Goal: Information Seeking & Learning: Check status

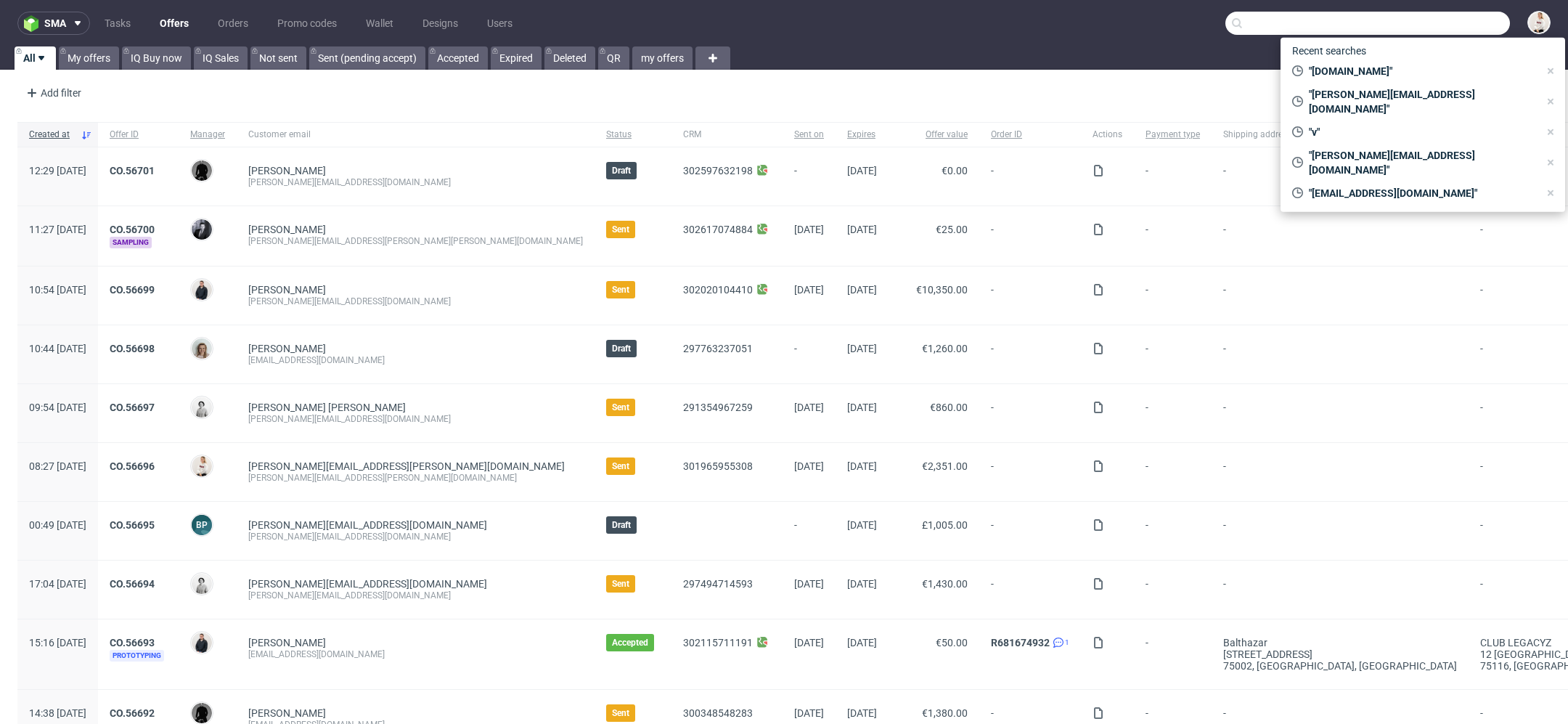
click at [1443, 20] on input "text" at bounding box center [1368, 23] width 285 height 23
paste input "biuro@makear.nl"
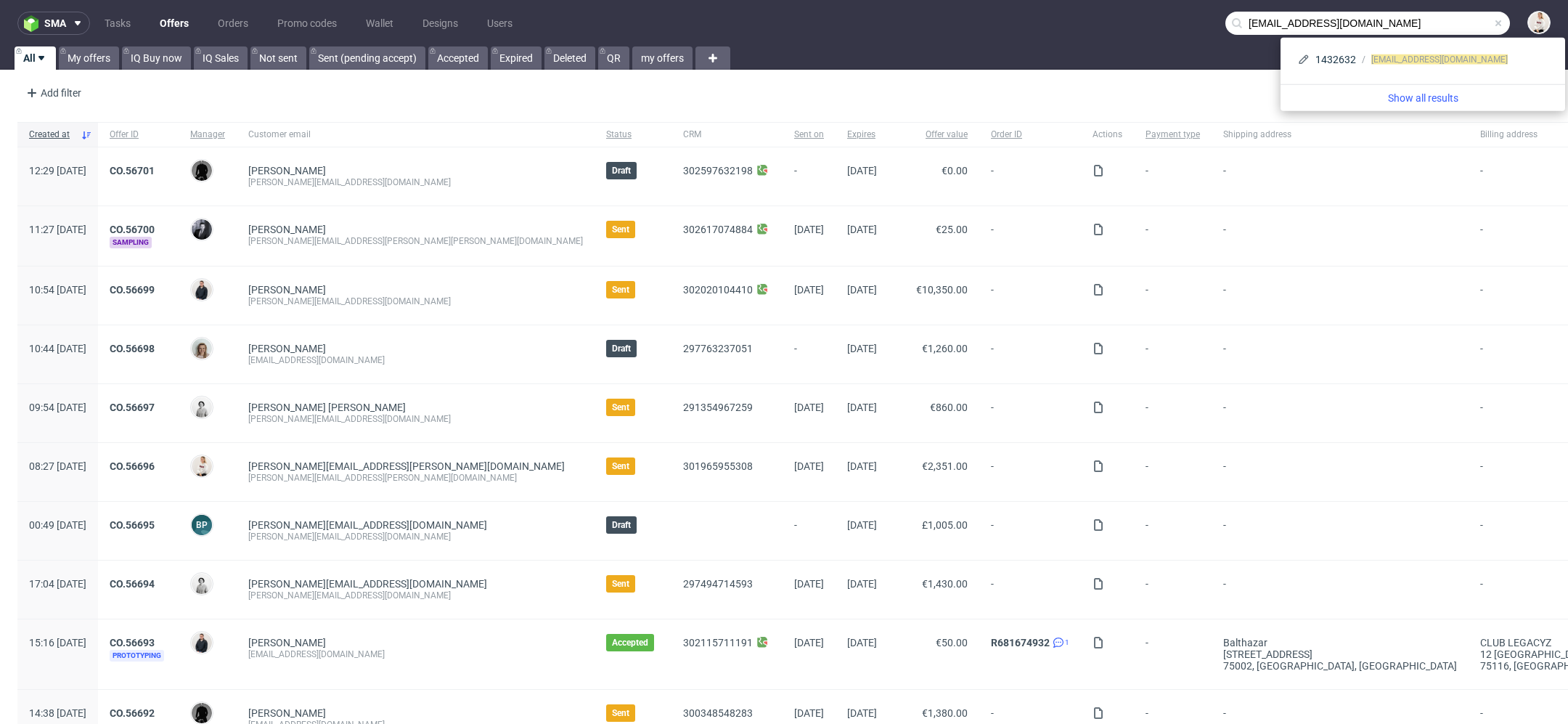
drag, startPoint x: 1264, startPoint y: 24, endPoint x: 1084, endPoint y: 13, distance: 180.3
click at [1084, 13] on nav "sma Tasks Offers Orders Promo codes Wallet Designs Users biuro@makear.nl" at bounding box center [784, 23] width 1568 height 46
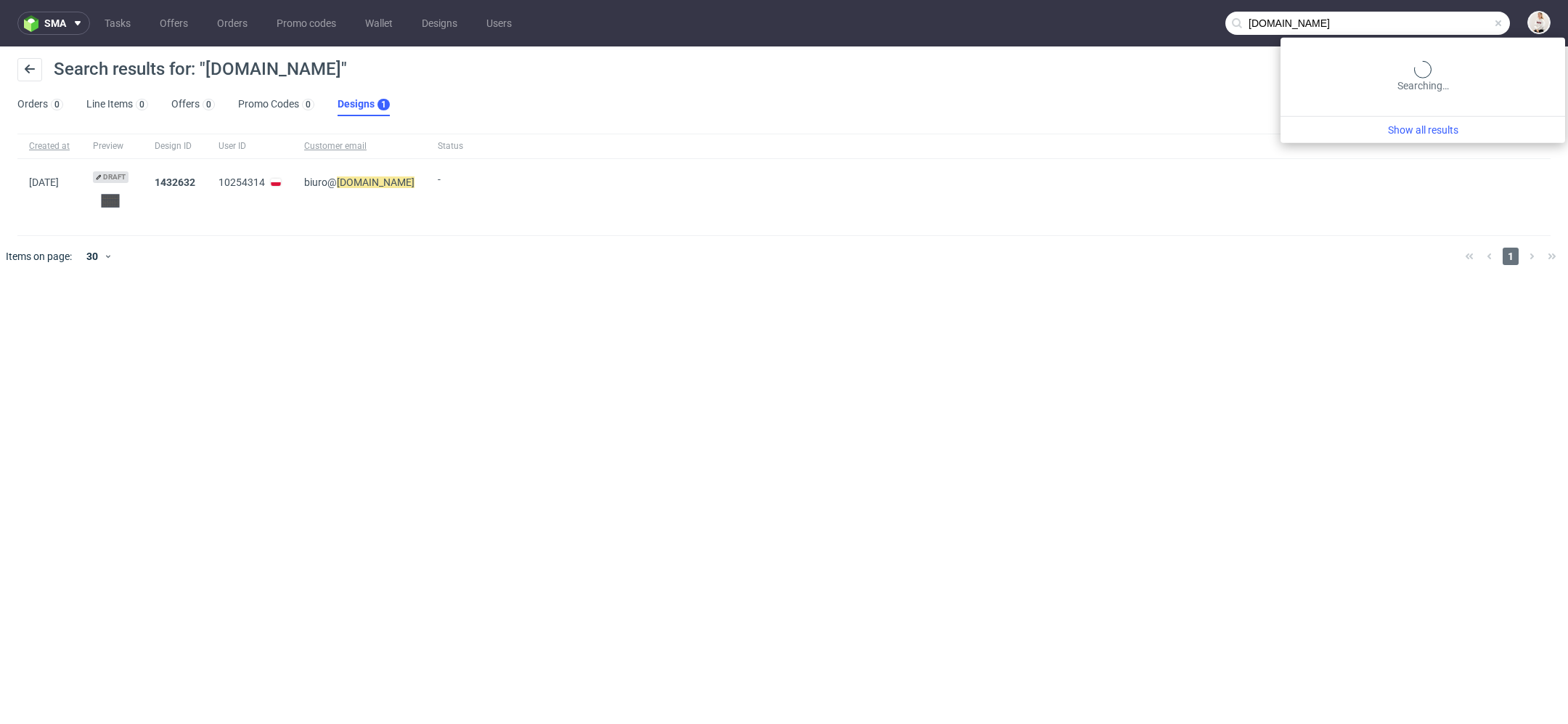
click at [1455, 28] on input "makear.nl" at bounding box center [1368, 23] width 285 height 23
click at [1325, 24] on input "makear.nl" at bounding box center [1368, 23] width 285 height 23
type input "makear"
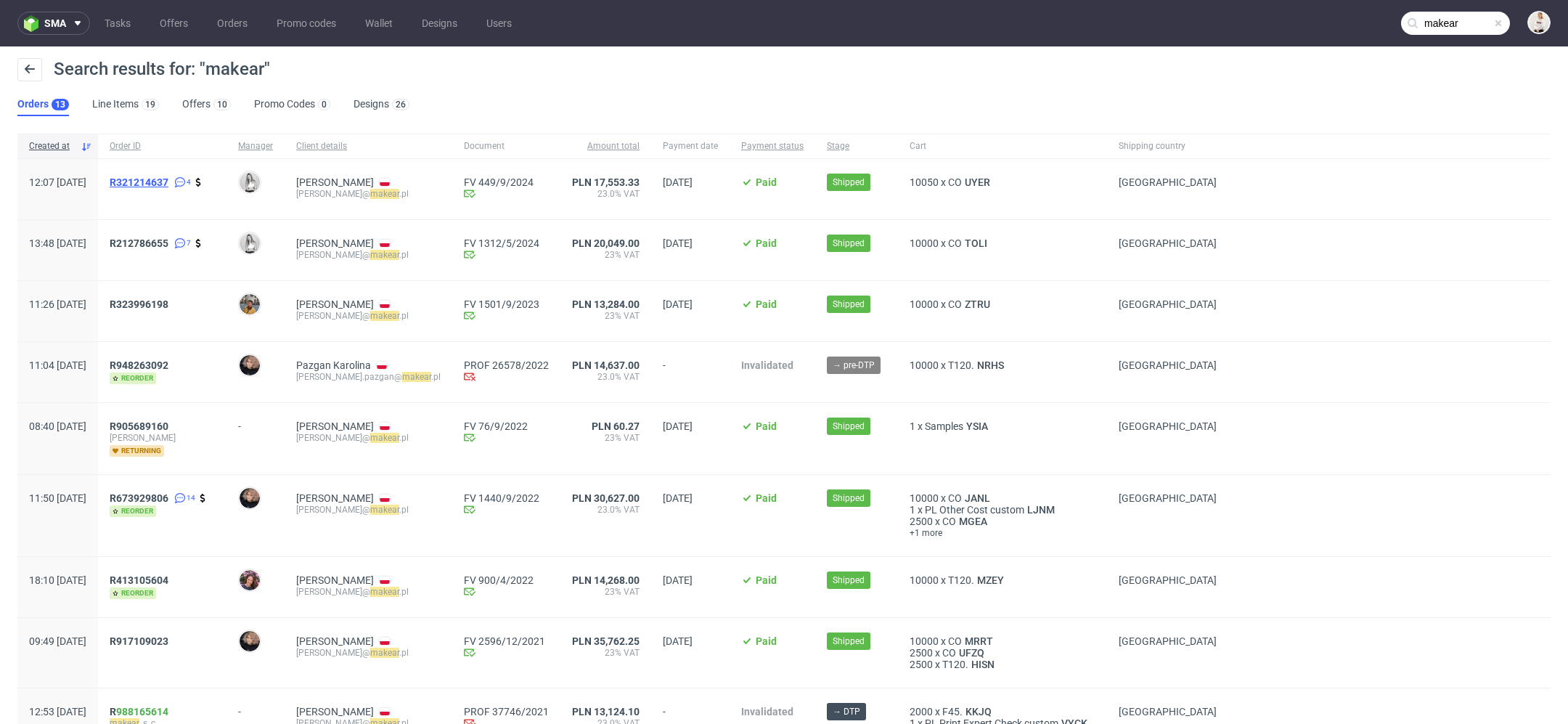
click at [169, 180] on span "R321214637" at bounding box center [139, 182] width 59 height 11
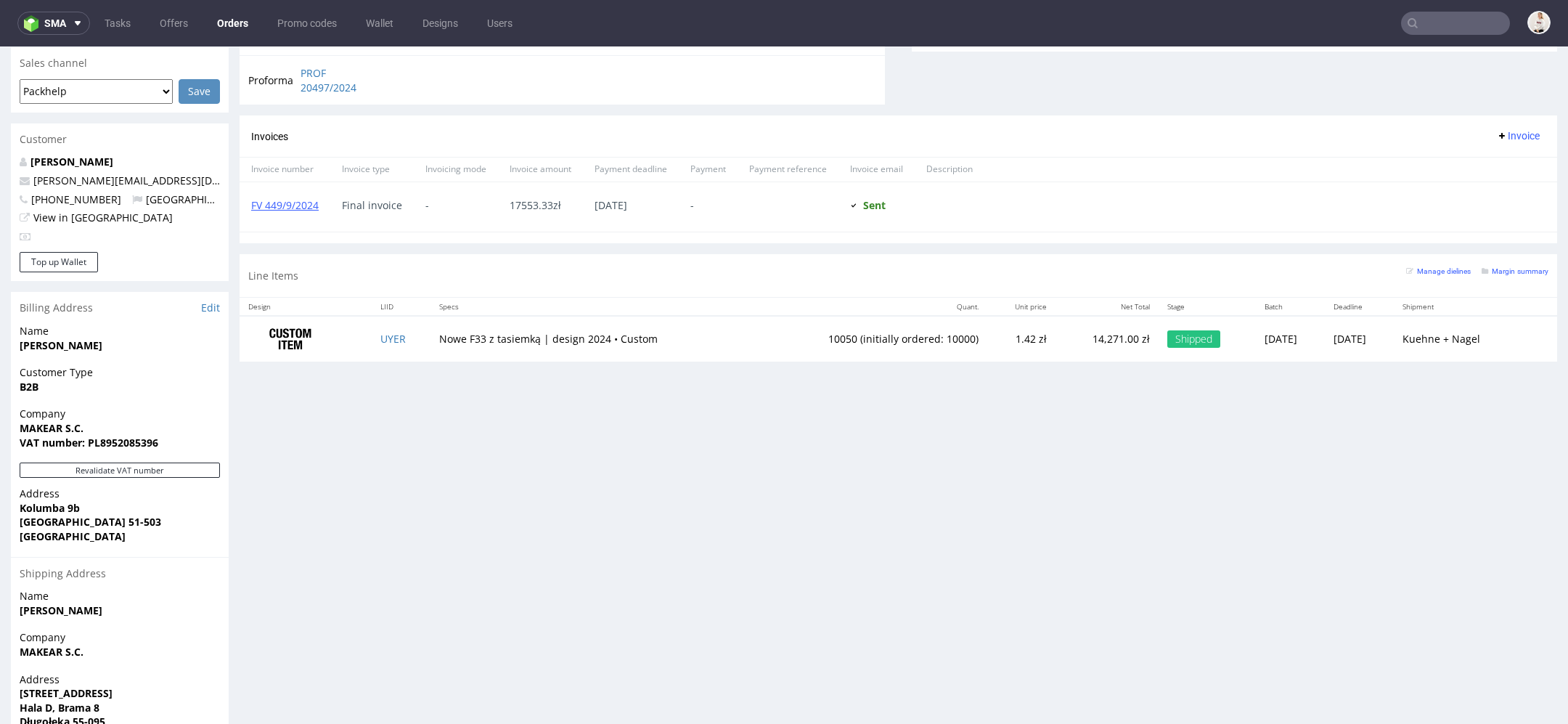
scroll to position [614, 0]
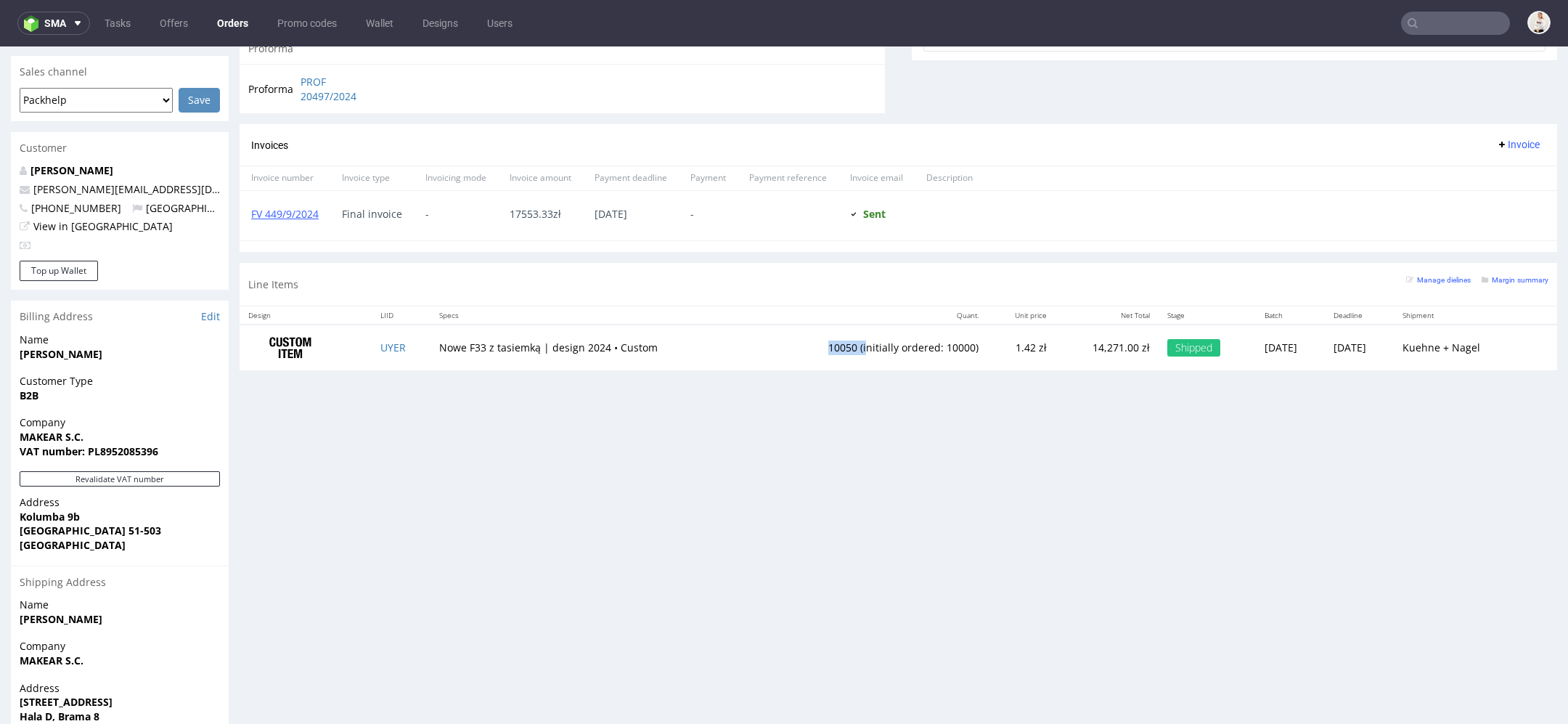
drag, startPoint x: 790, startPoint y: 346, endPoint x: 830, endPoint y: 346, distance: 40.0
click at [830, 346] on td "10050 (initially ordered: 10000)" at bounding box center [872, 347] width 231 height 46
click at [893, 361] on td "10050 (initially ordered: 10000)" at bounding box center [872, 347] width 231 height 46
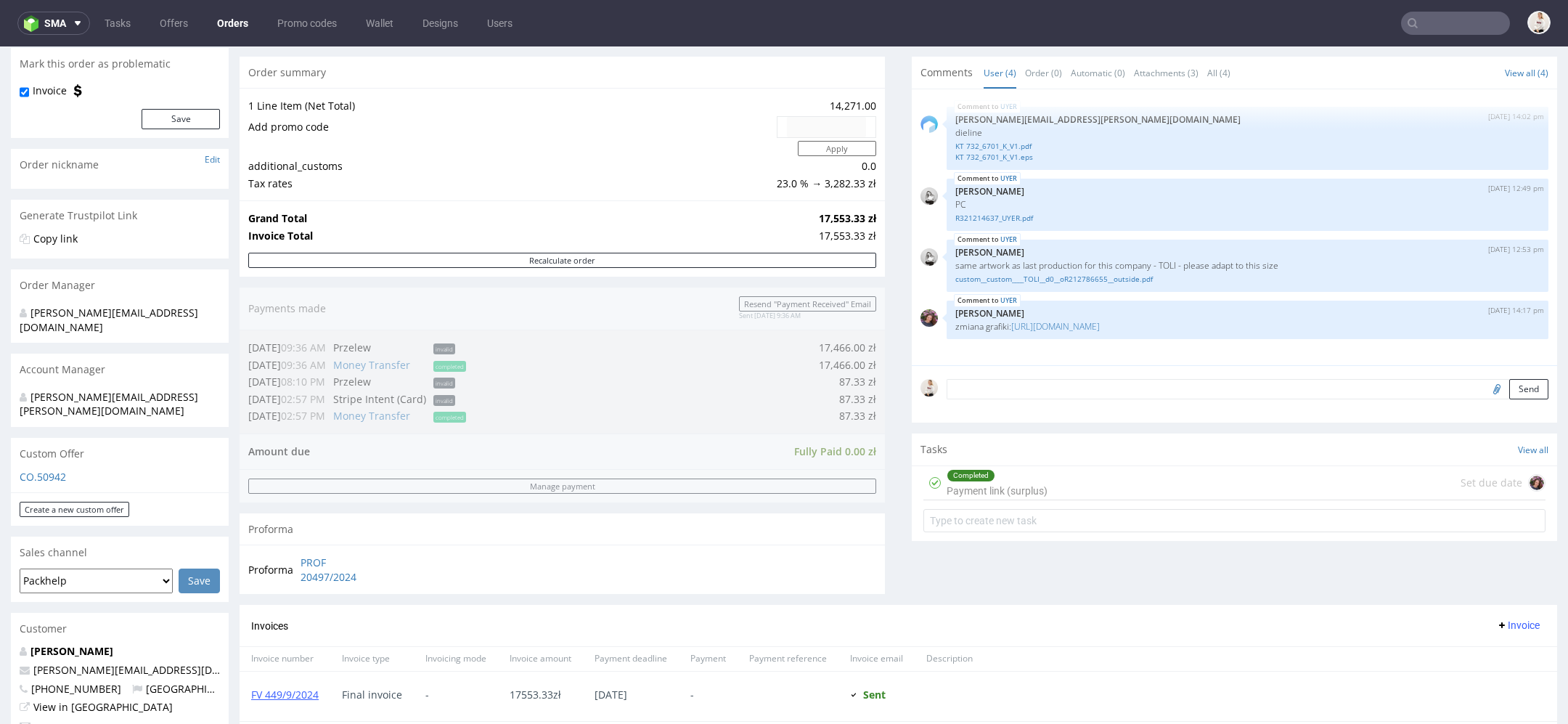
scroll to position [129, 0]
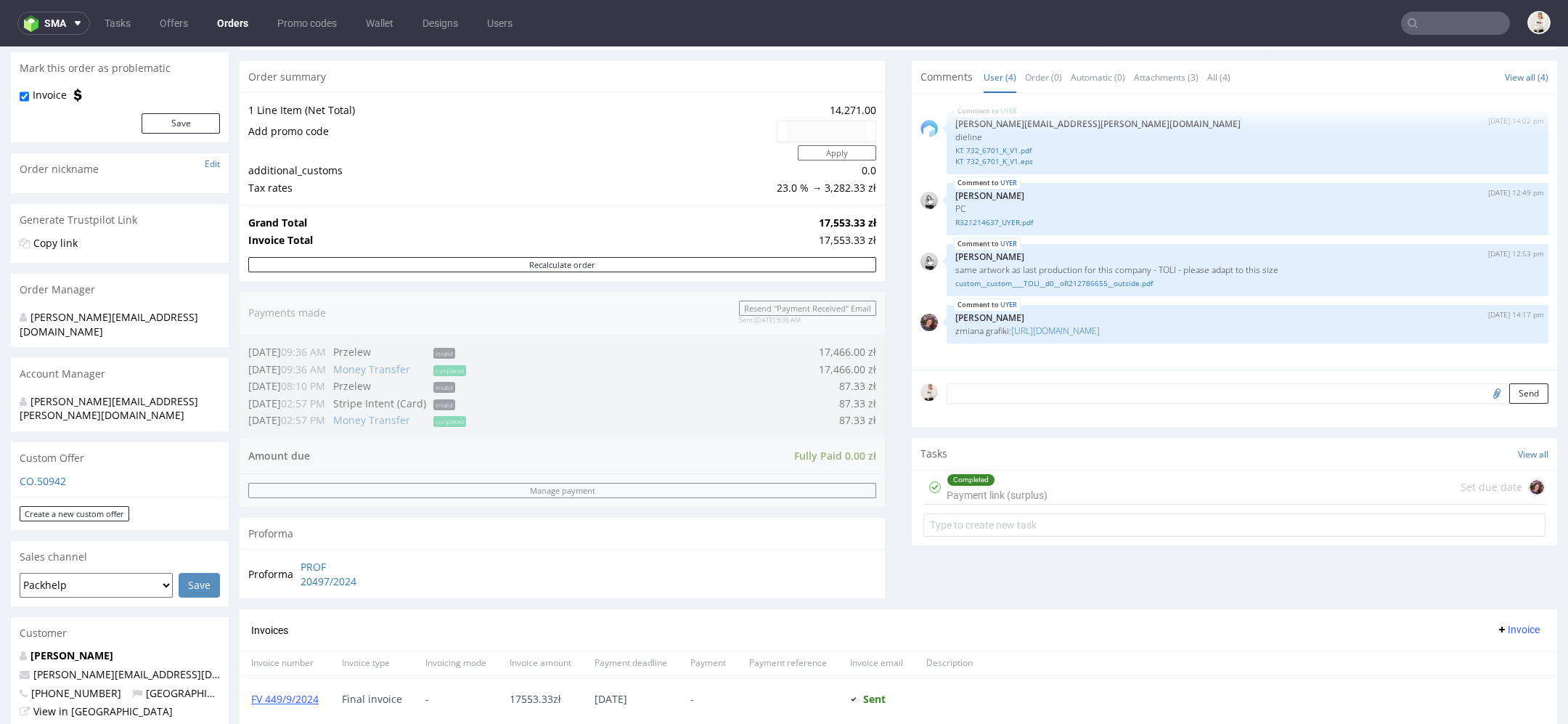
type input "makear"
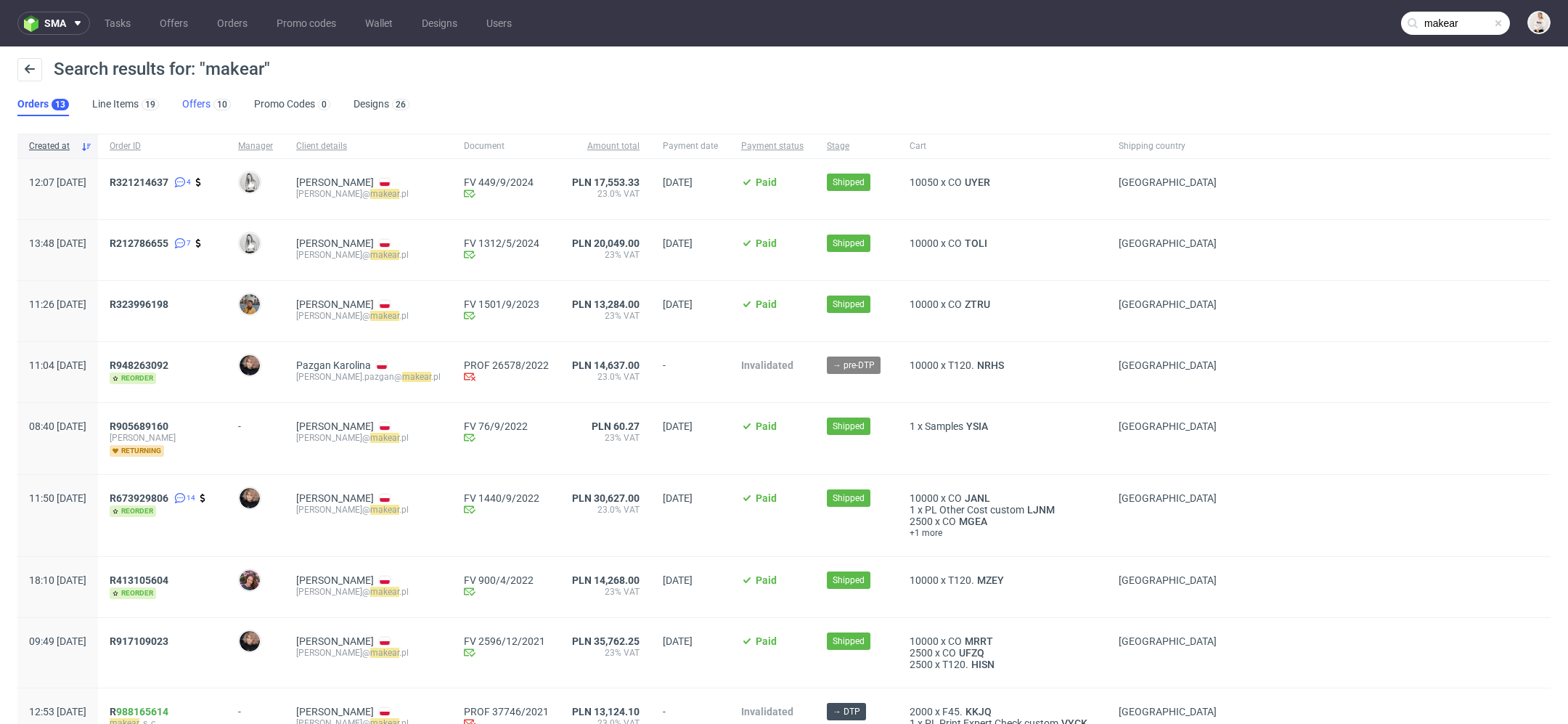
click at [198, 104] on link "Offers 10" at bounding box center [206, 104] width 48 height 23
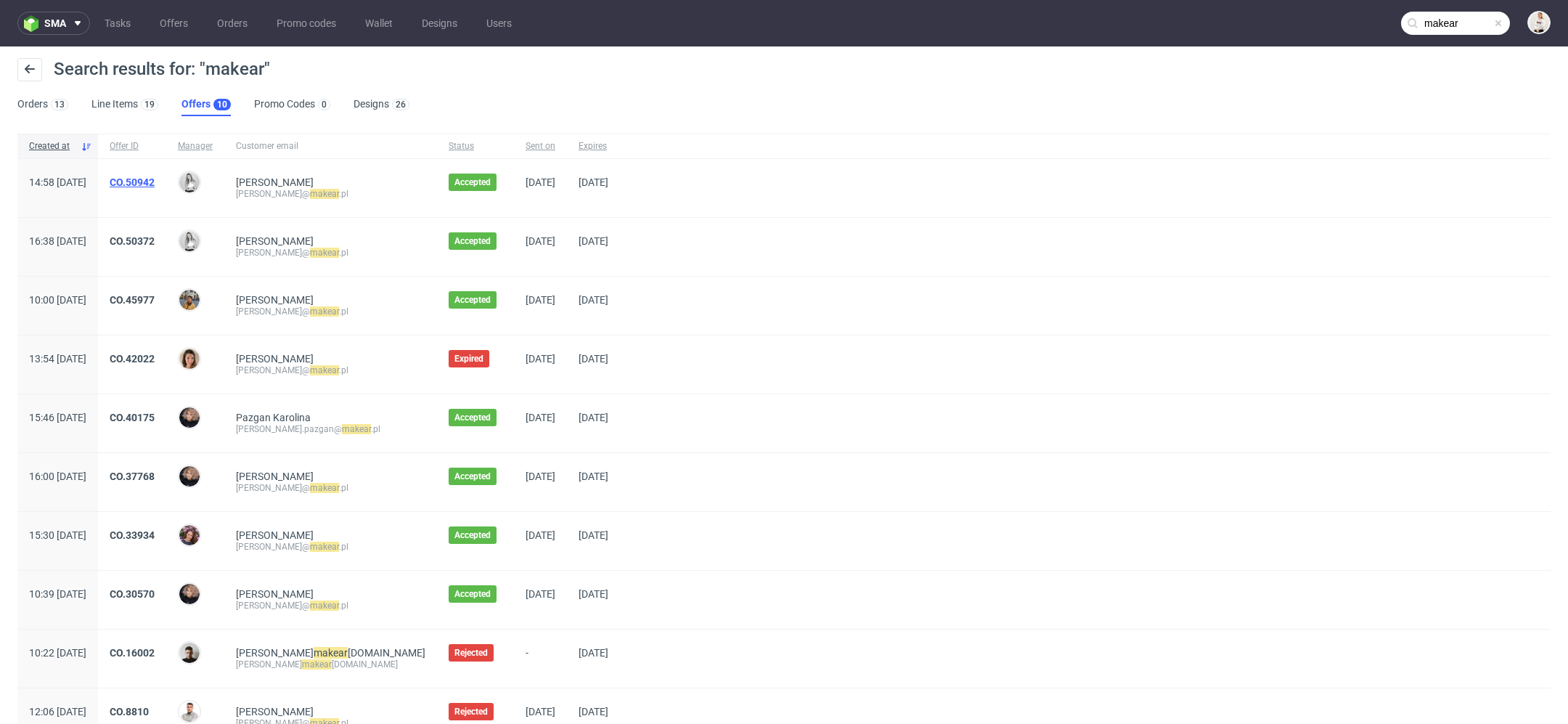
click at [155, 182] on link "CO.50942" at bounding box center [132, 182] width 45 height 11
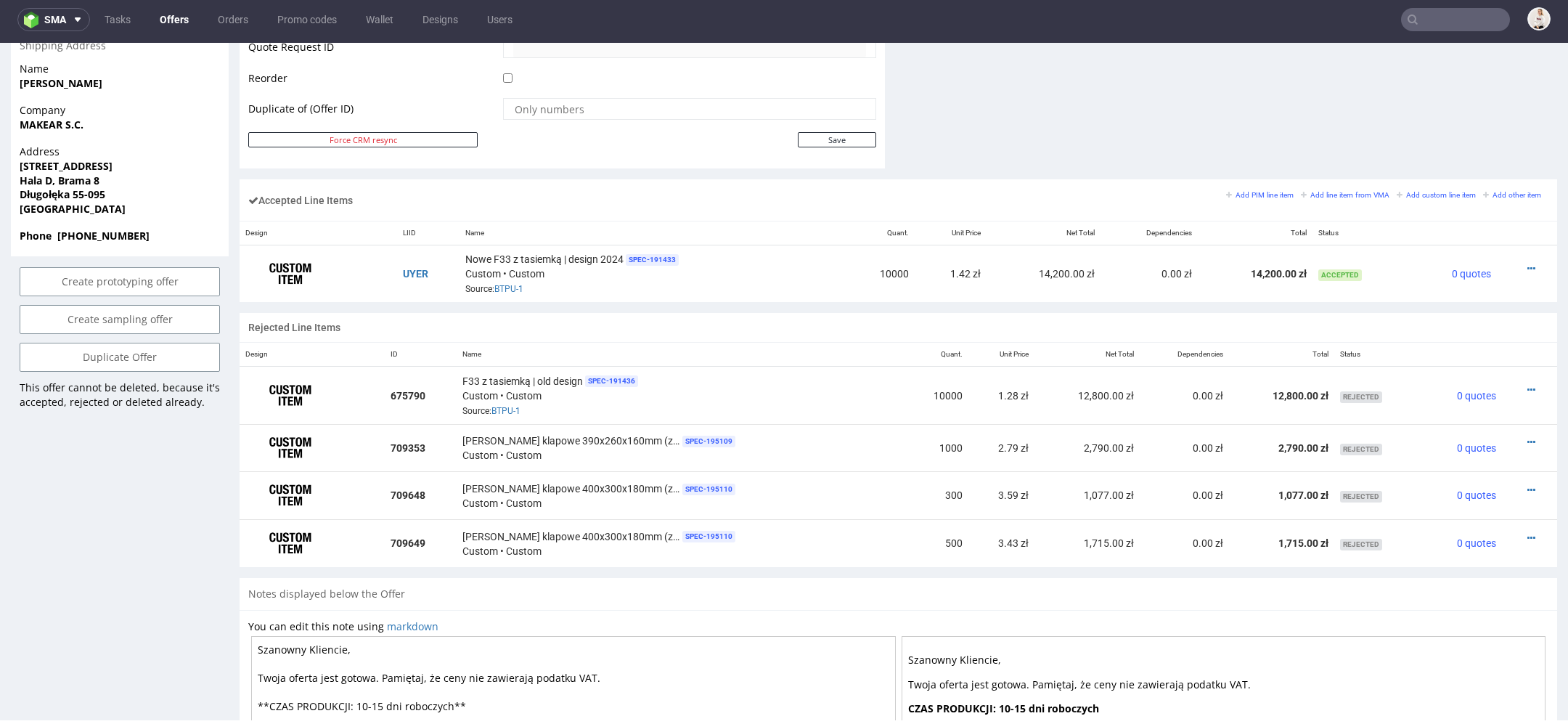
scroll to position [769, 0]
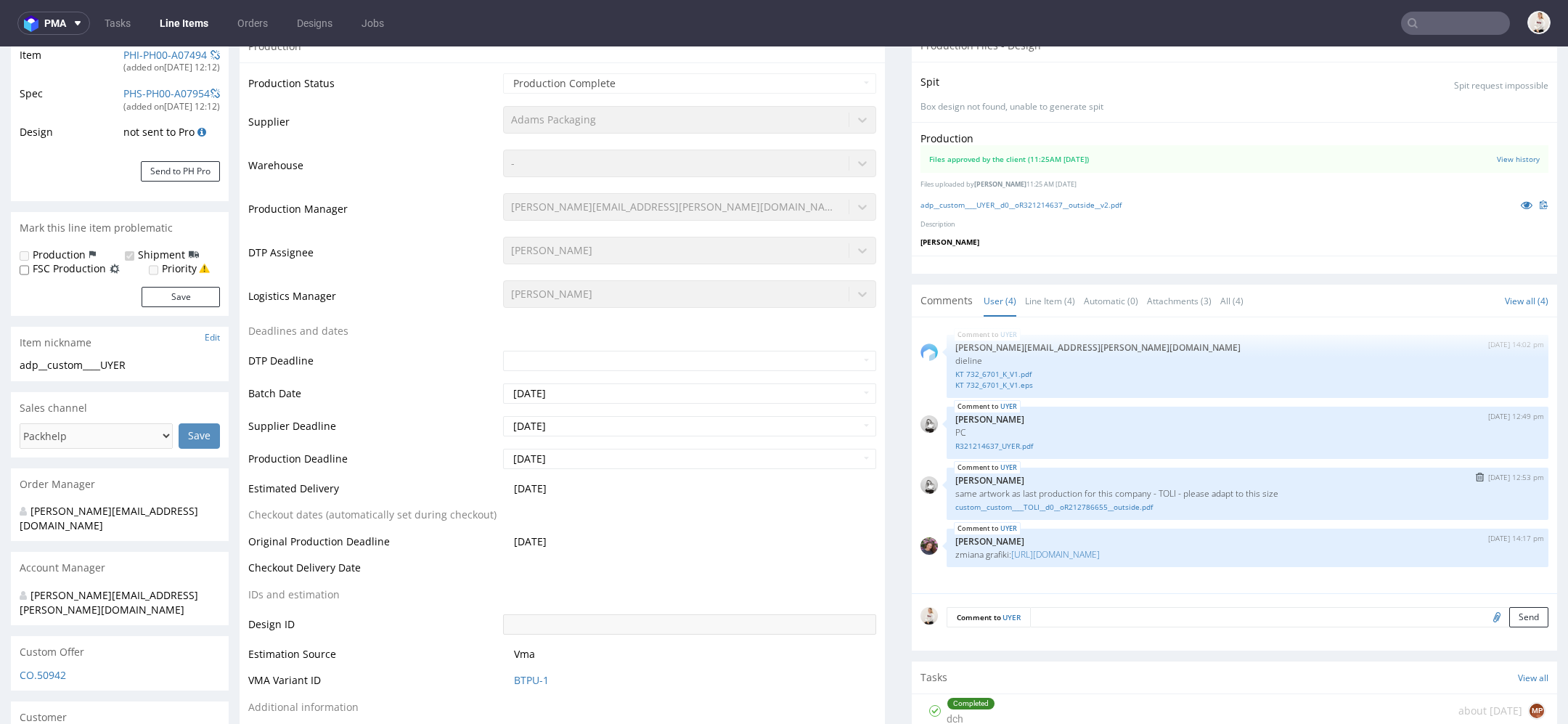
scroll to position [249, 0]
click at [1068, 551] on link "https://platform.packhelp.com/pma/line-items/6613825/orders/R323996198" at bounding box center [1055, 553] width 88 height 12
click at [1105, 503] on link "custom__custom____TOLI__d0__oR212786655__outside.pdf" at bounding box center [1247, 506] width 584 height 10
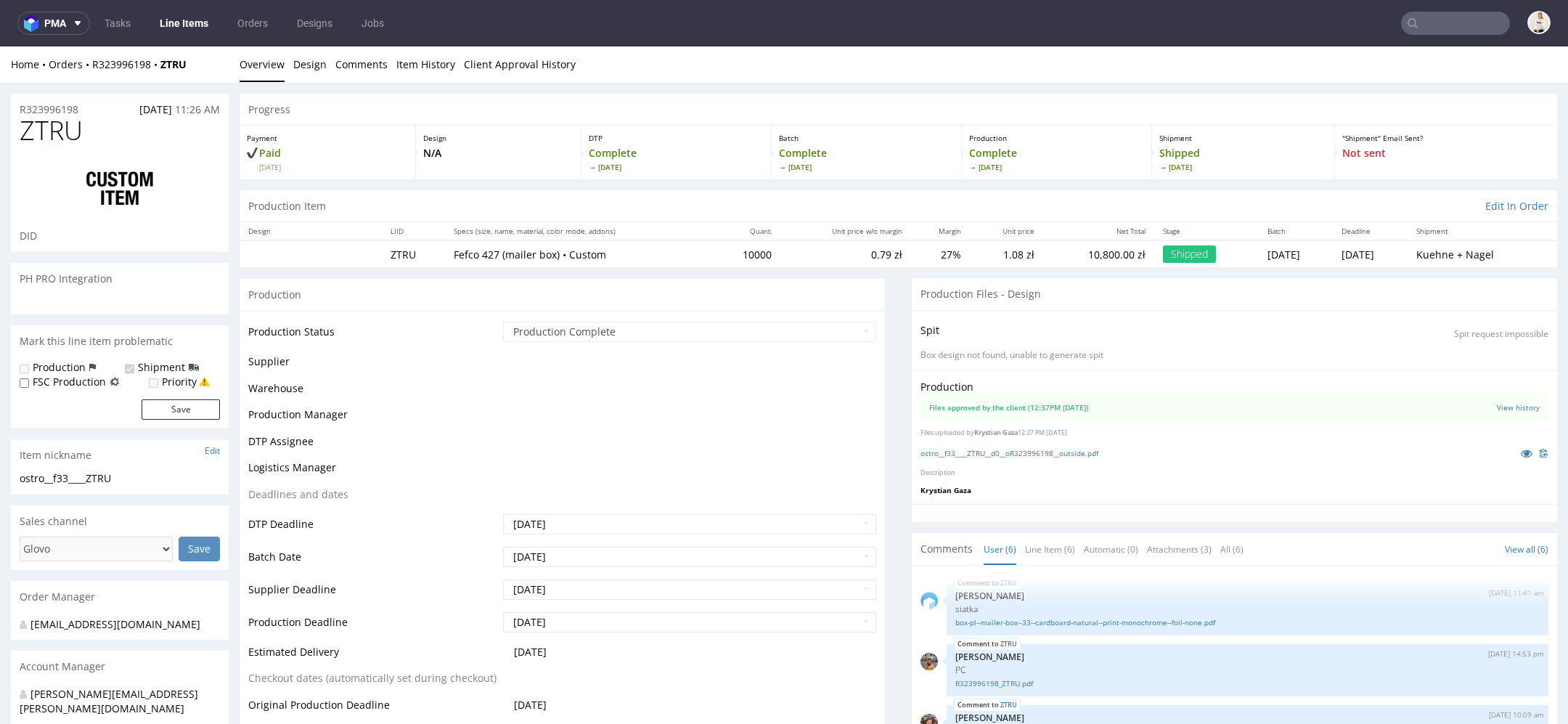
scroll to position [54, 0]
select select "in_progress"
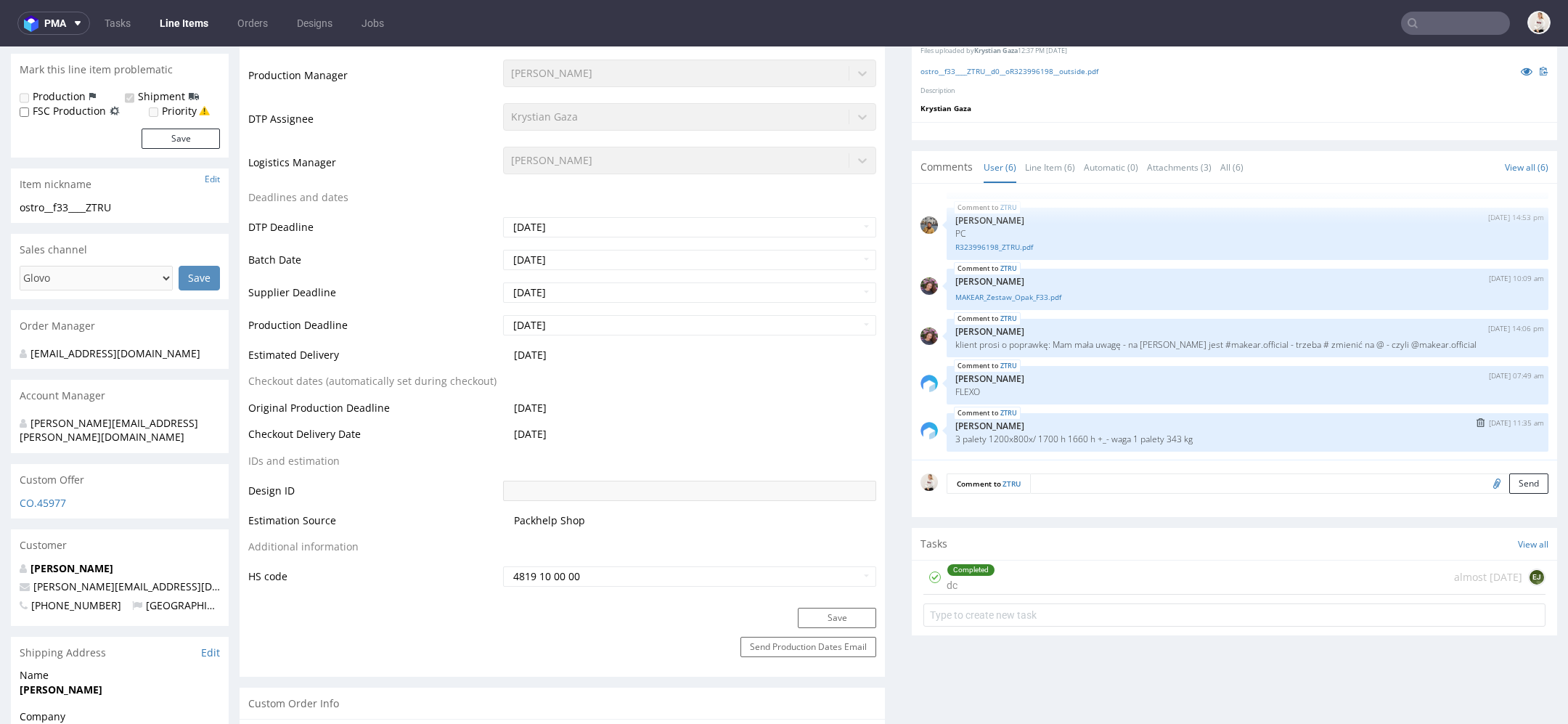
scroll to position [39, 0]
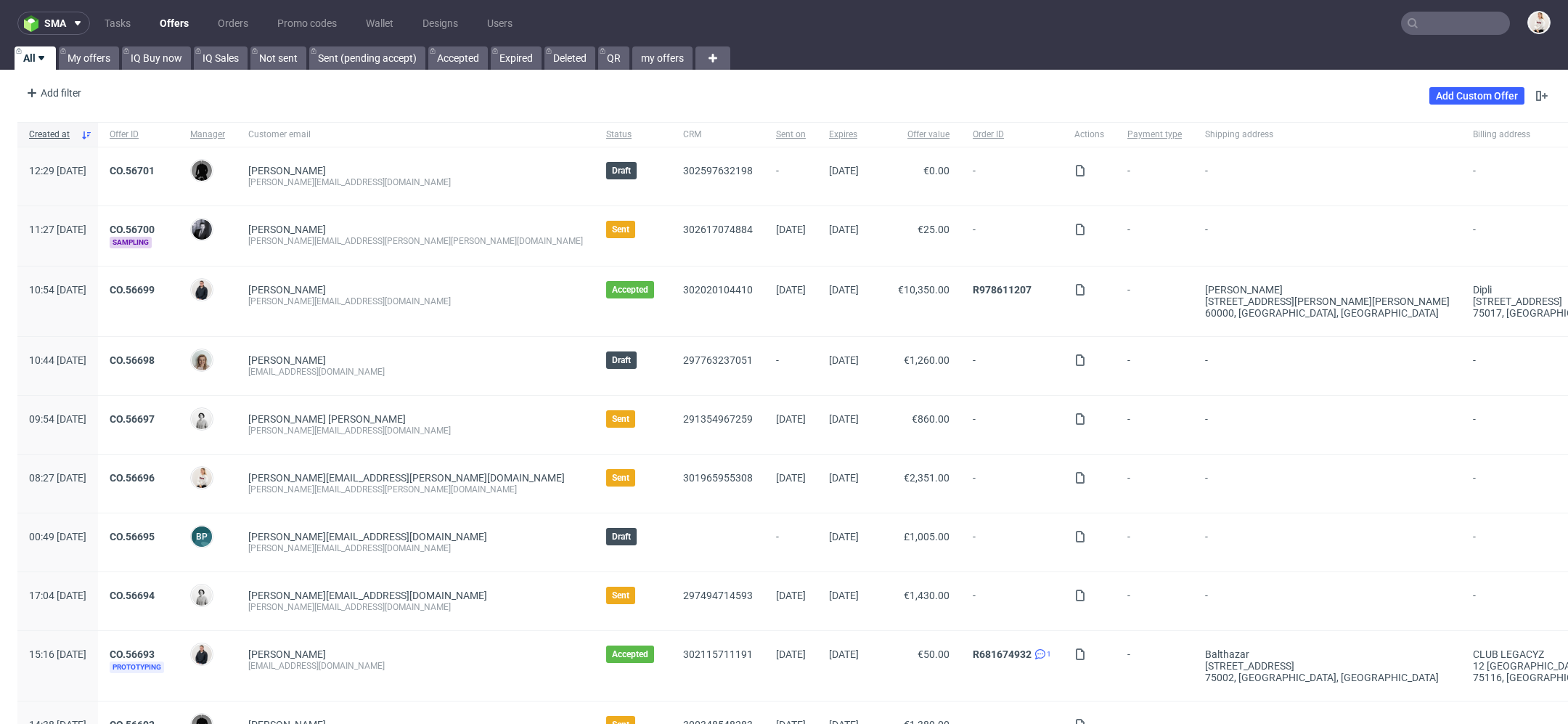
click at [1412, 35] on nav "sma Tasks Offers Orders Promo codes Wallet Designs Users" at bounding box center [784, 23] width 1568 height 46
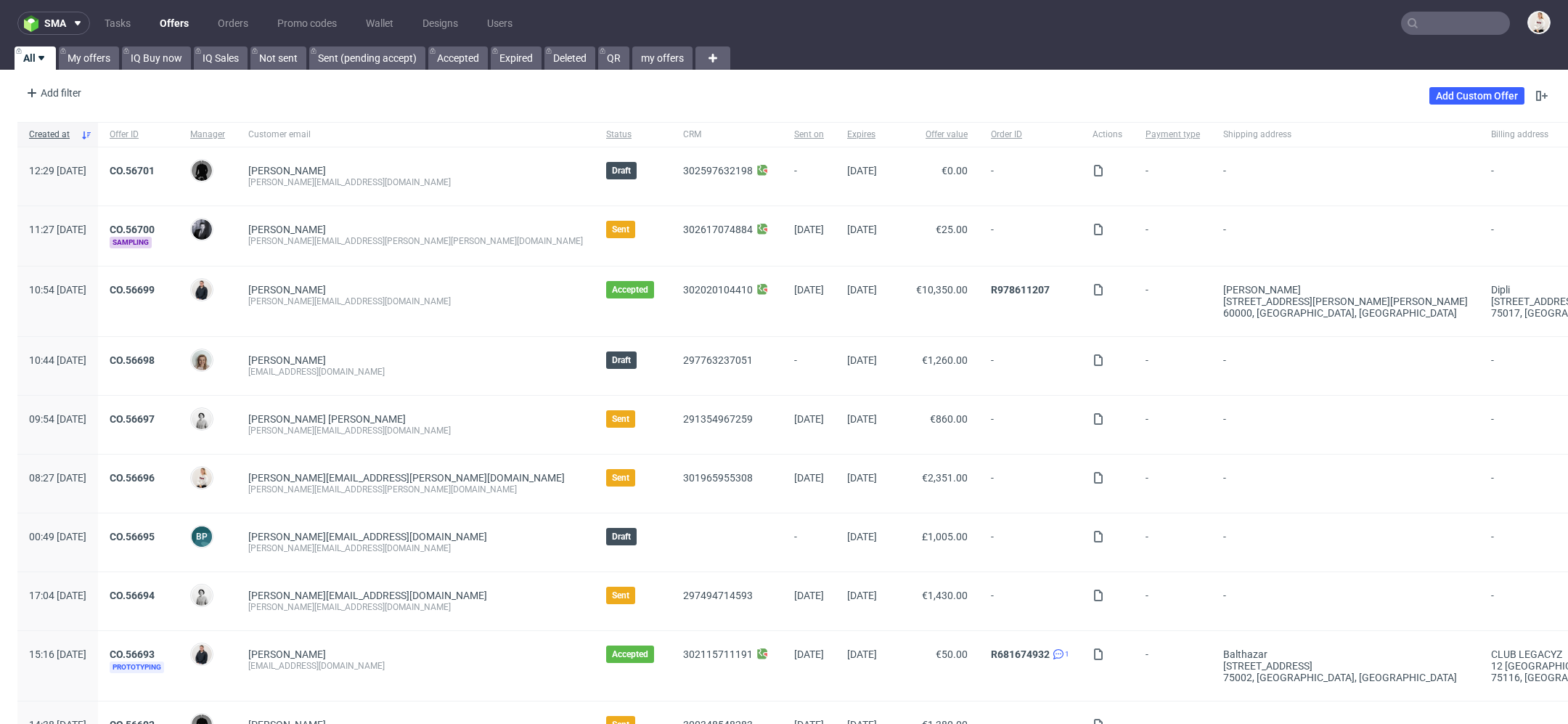
click at [1412, 22] on input "text" at bounding box center [1455, 23] width 109 height 23
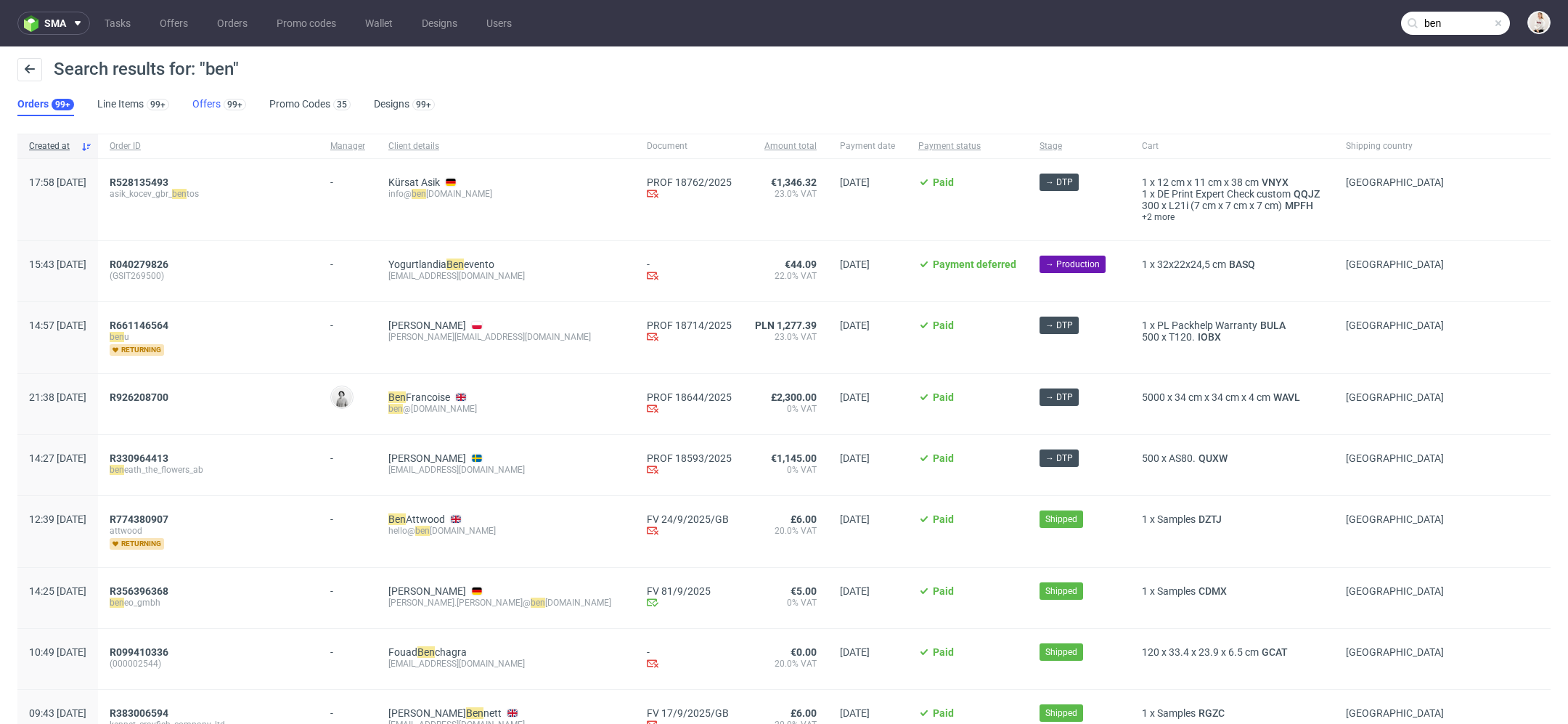
click at [211, 101] on link "Offers 99+" at bounding box center [219, 104] width 54 height 23
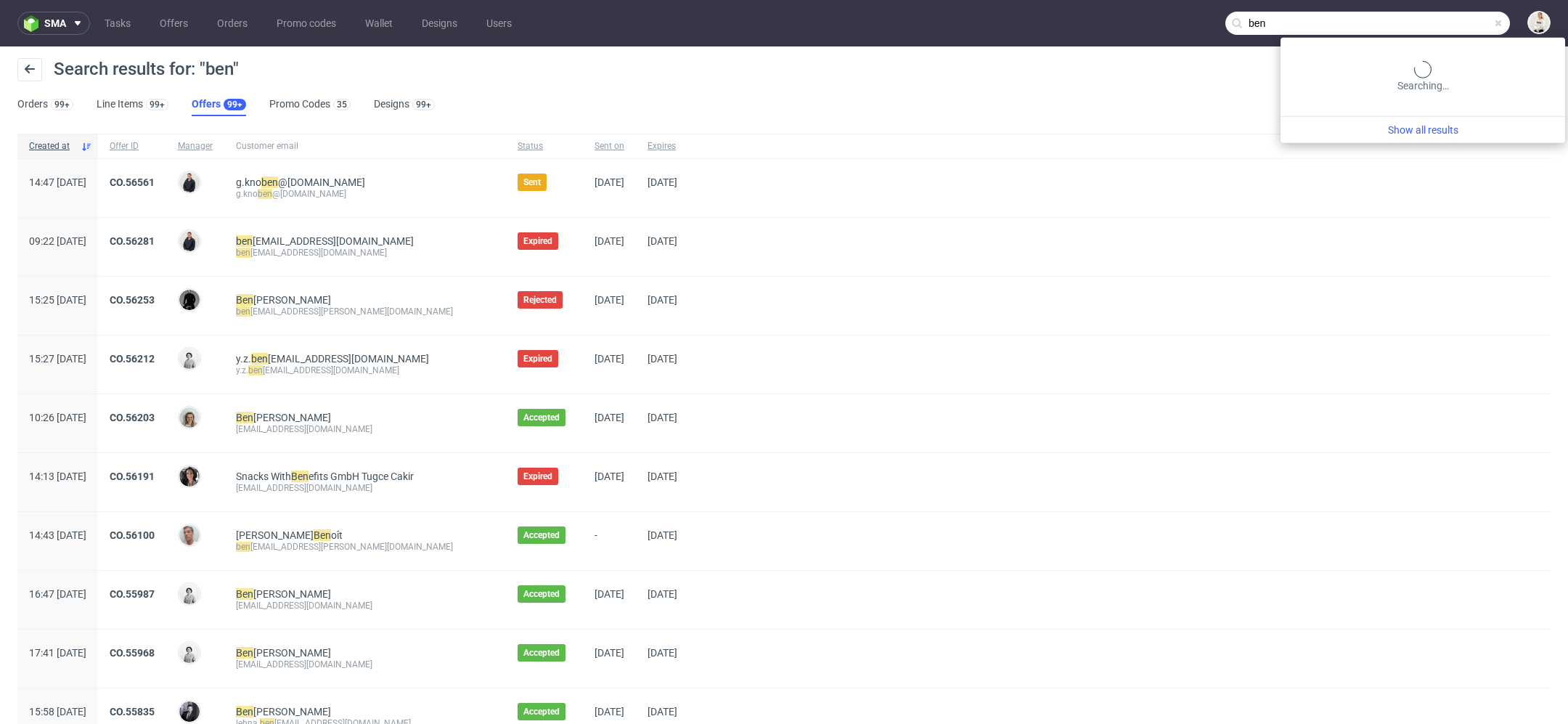
drag, startPoint x: 1434, startPoint y: 23, endPoint x: 1117, endPoint y: -8, distance: 318.5
click at [1117, 0] on html "sma Tasks Offers Orders Promo codes Wallet Designs Users ben Search results for…" at bounding box center [784, 362] width 1568 height 724
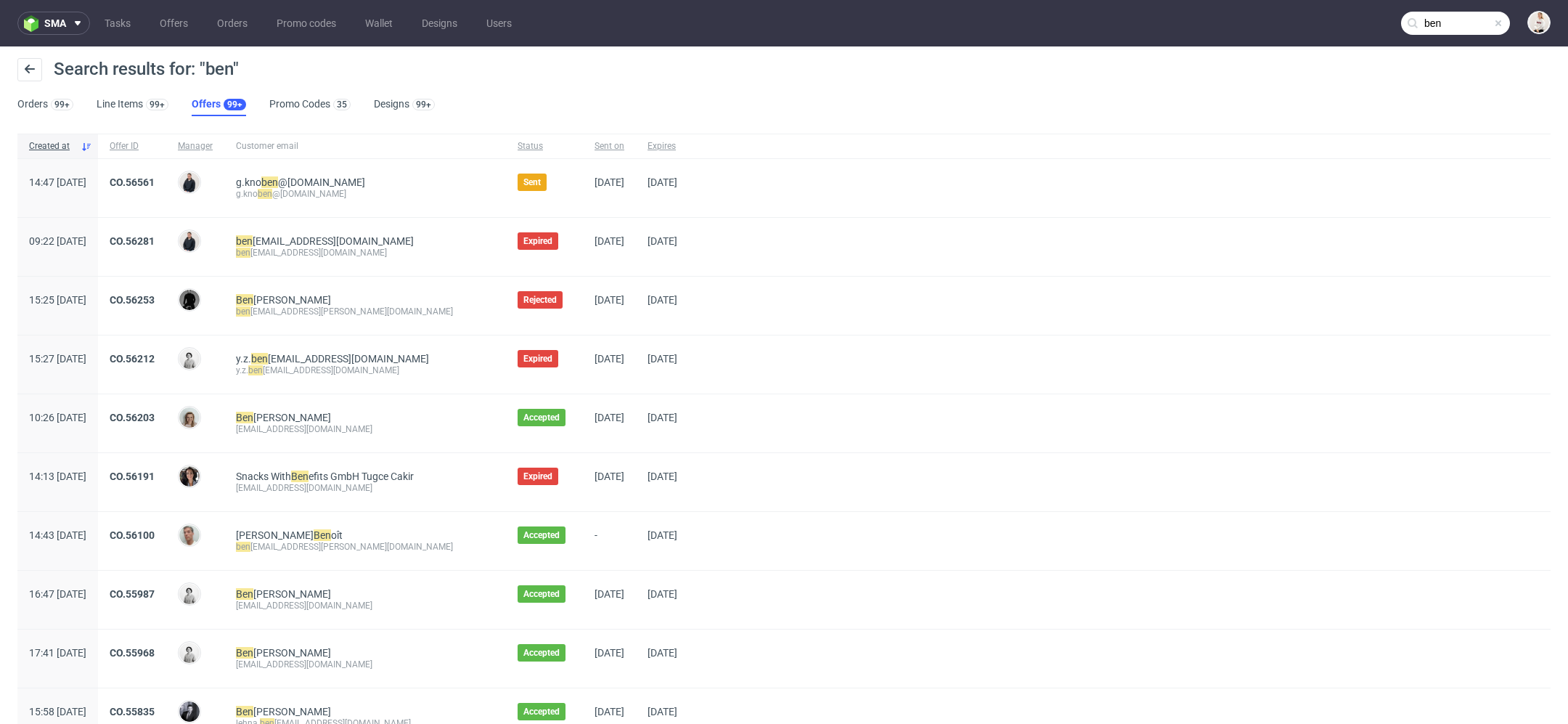
paste input "@[DOMAIN_NAME]"
type input "[EMAIL_ADDRESS][DOMAIN_NAME]"
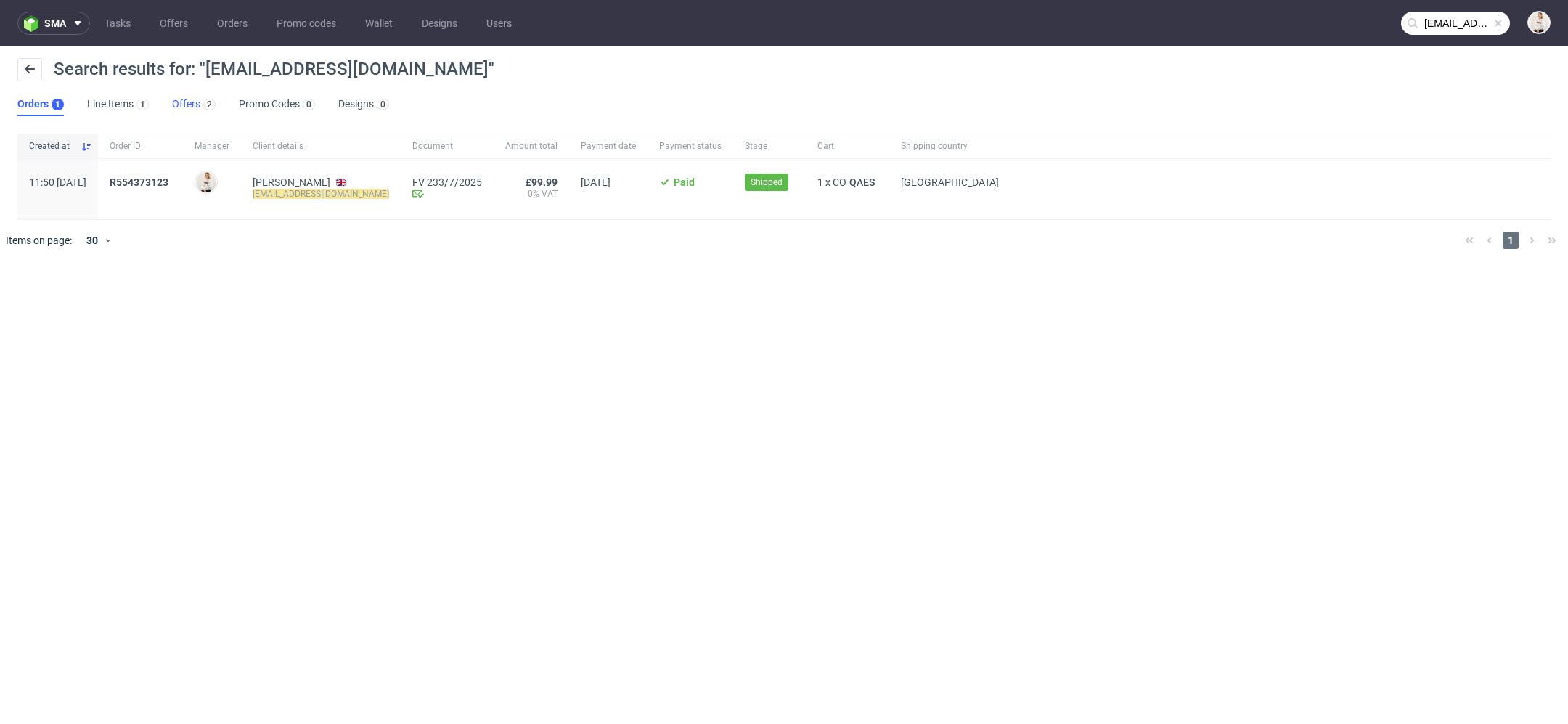
click at [204, 112] on link "Offers 2" at bounding box center [194, 104] width 44 height 23
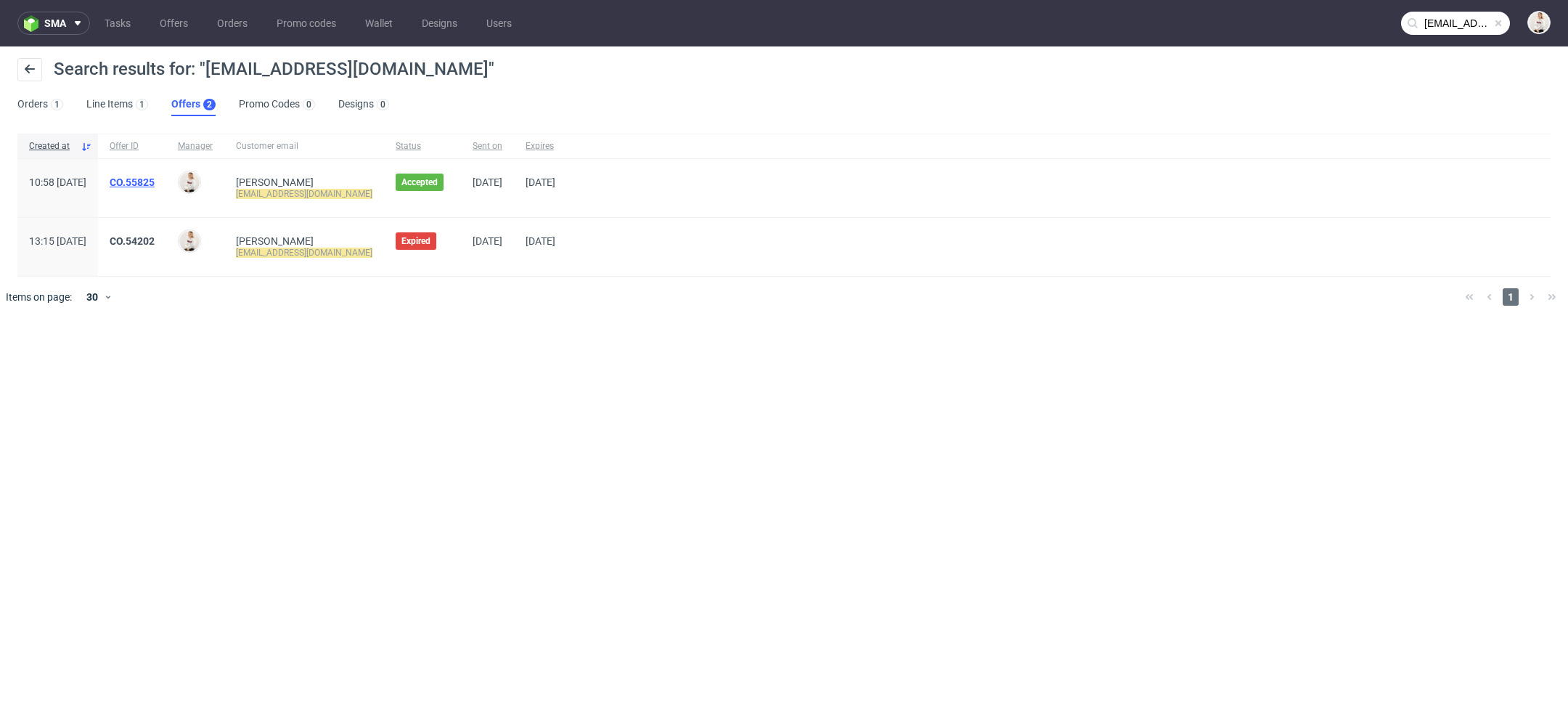
click at [155, 184] on link "CO.55825" at bounding box center [132, 182] width 45 height 11
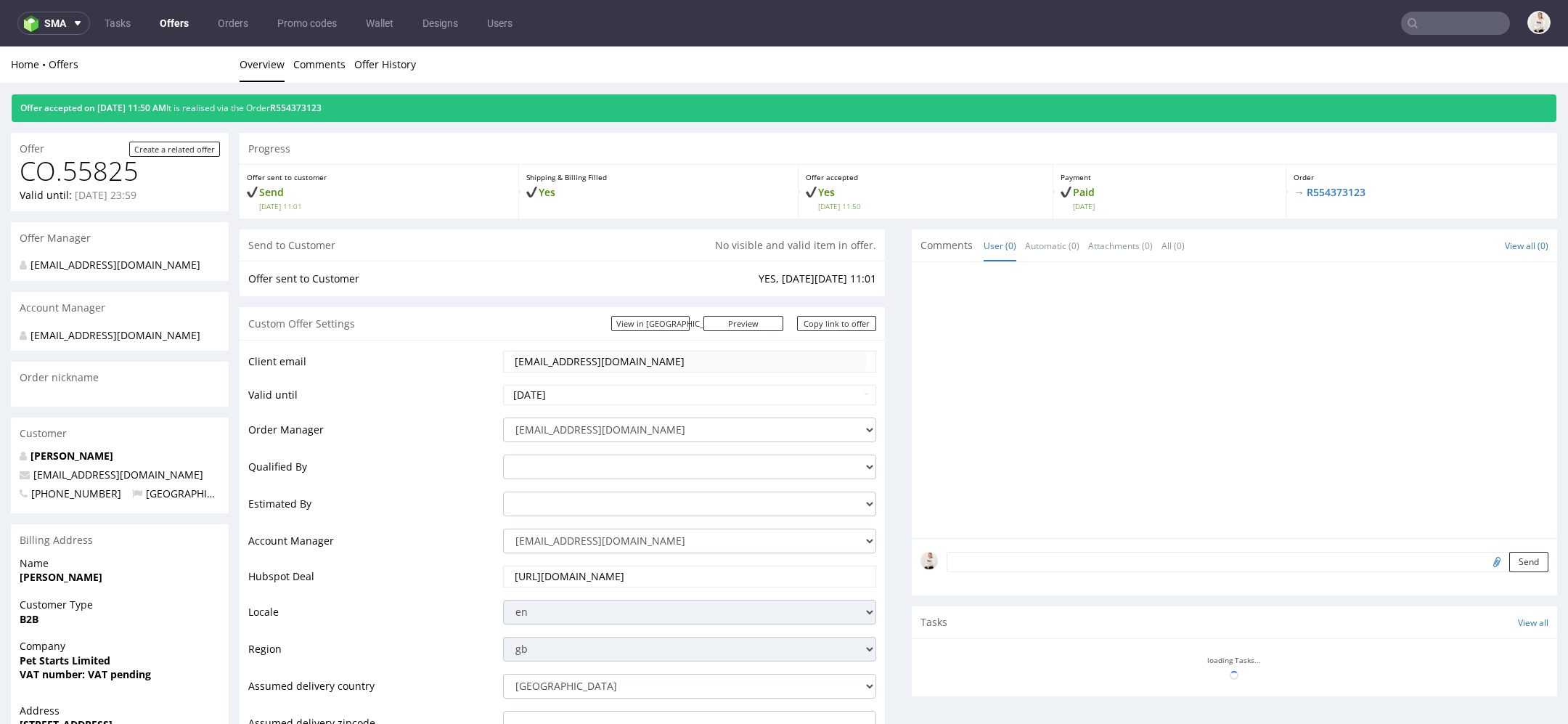
type input "[EMAIL_ADDRESS][DOMAIN_NAME]"
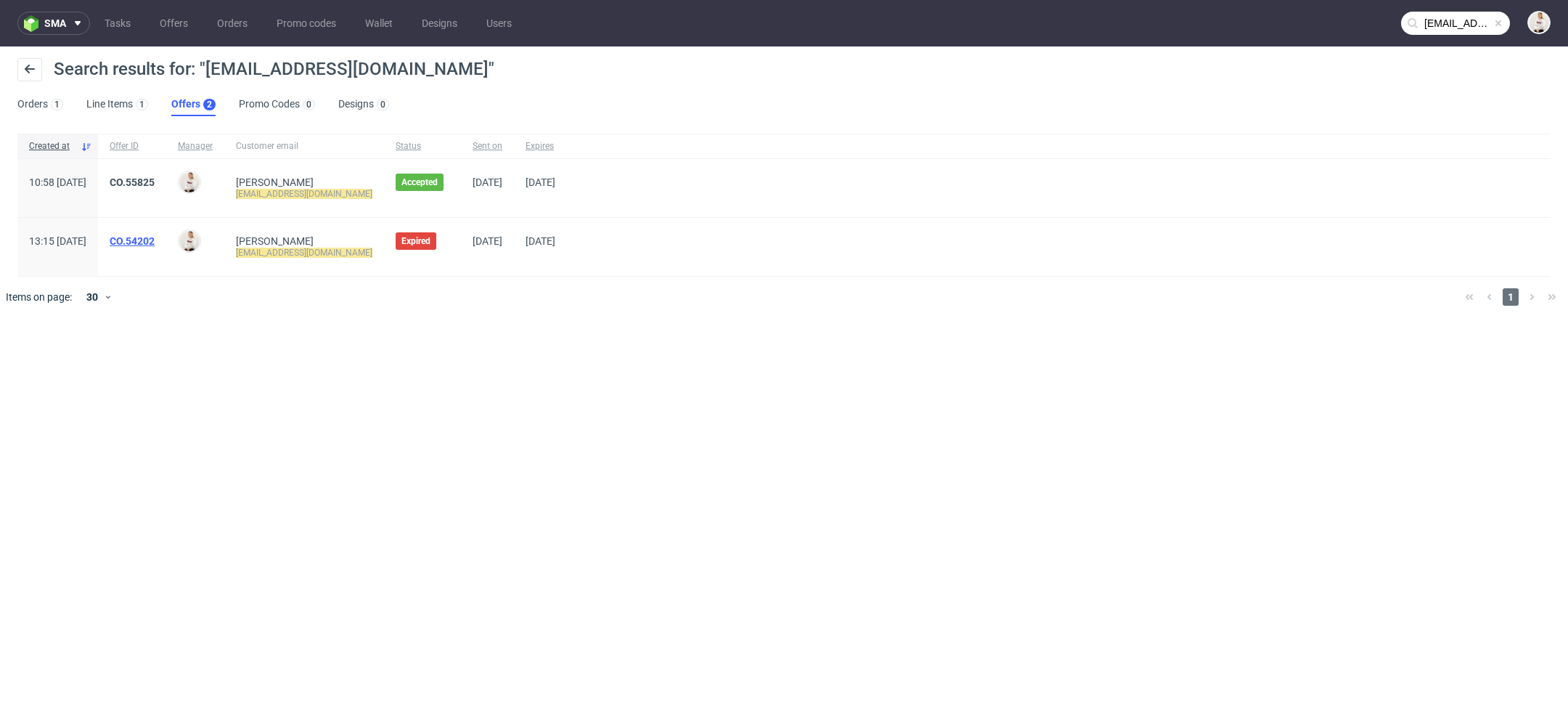
click at [155, 235] on link "CO.54202" at bounding box center [132, 241] width 45 height 11
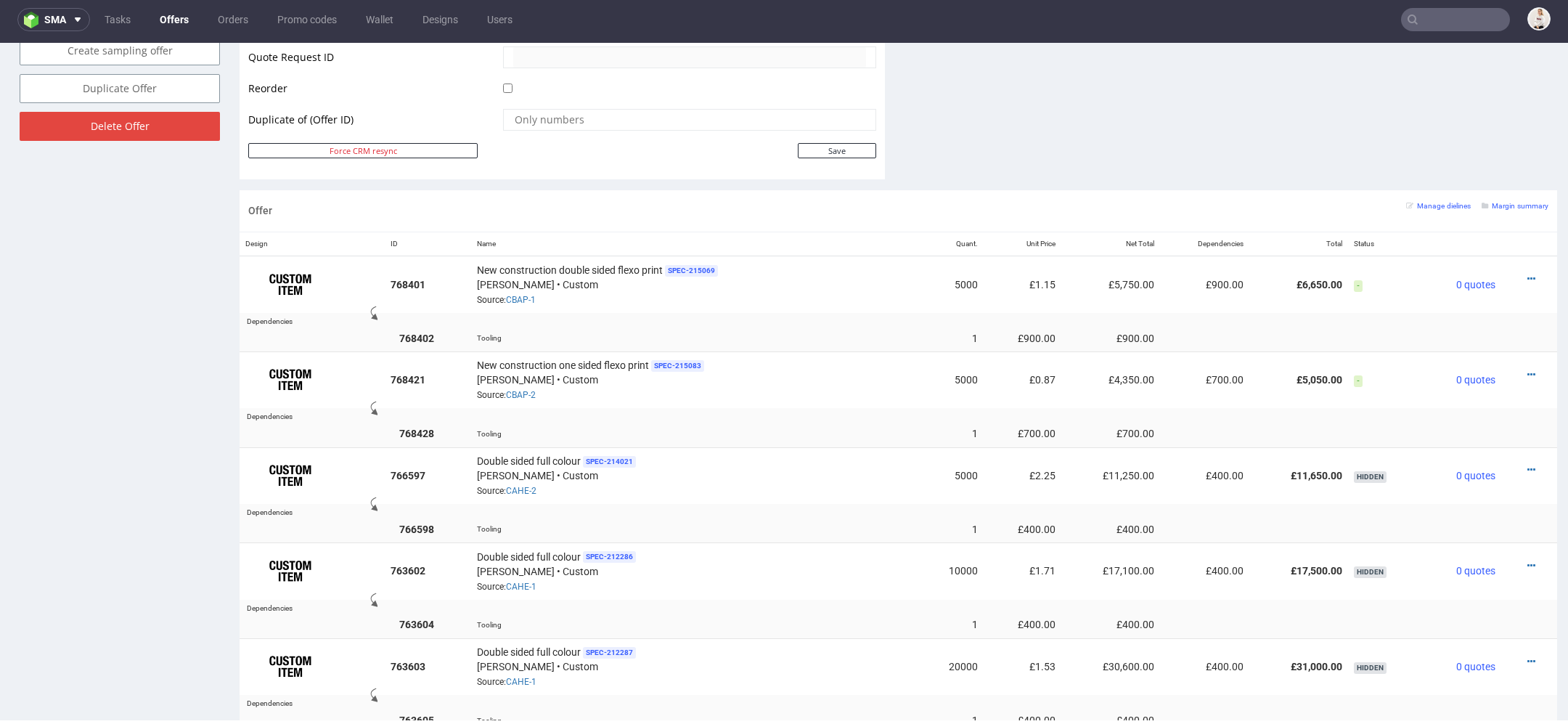
scroll to position [756, 0]
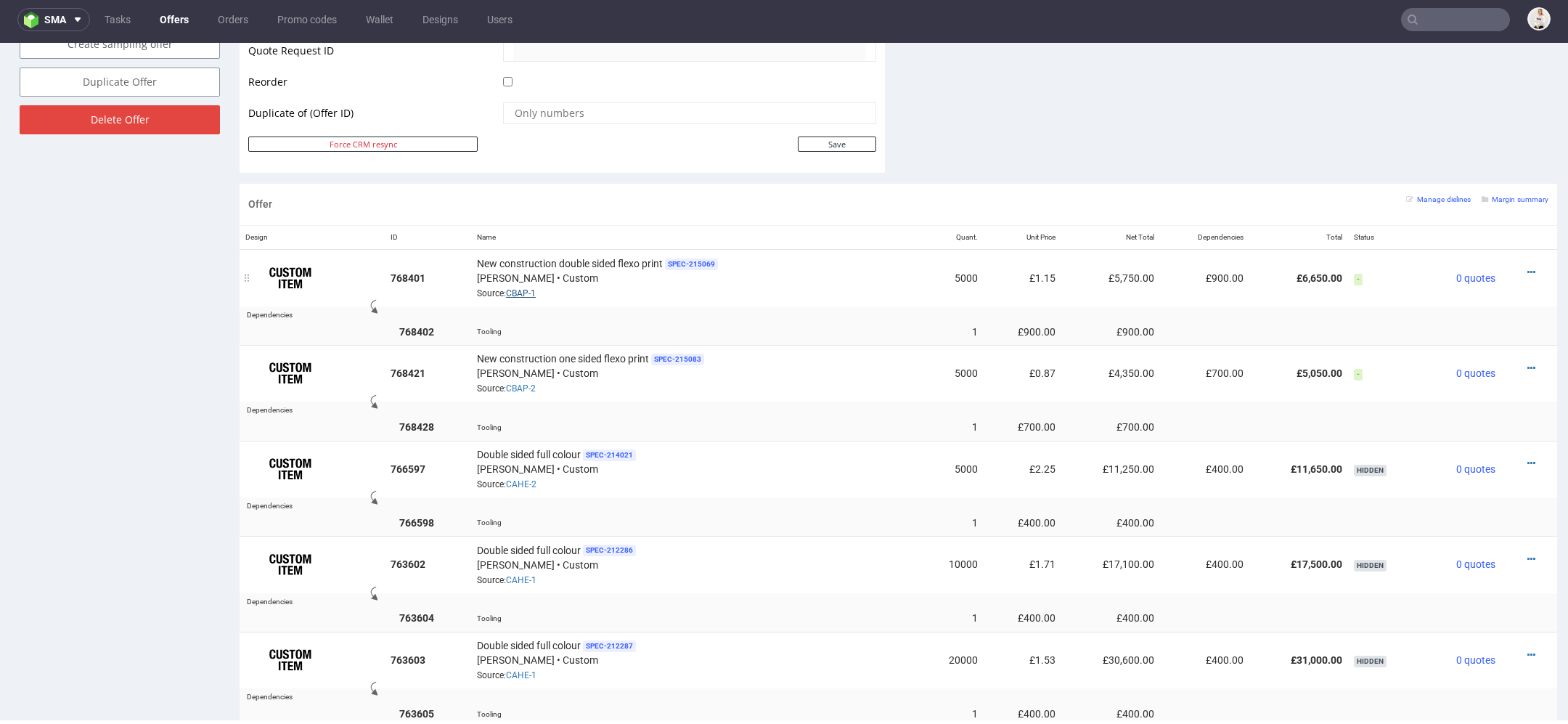
click at [524, 292] on link "CBAP-1" at bounding box center [520, 293] width 29 height 10
